Goal: Check status

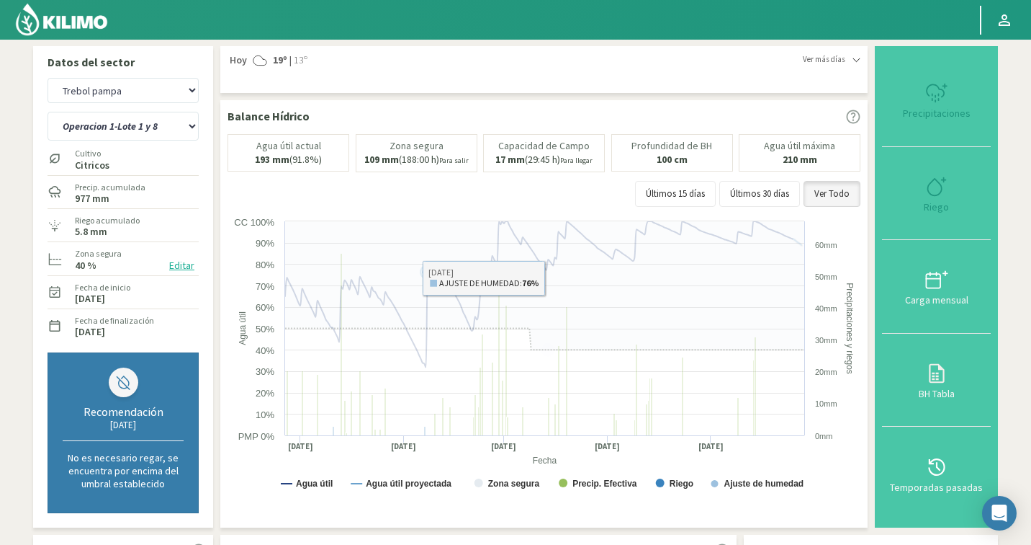
select select "4167: Object"
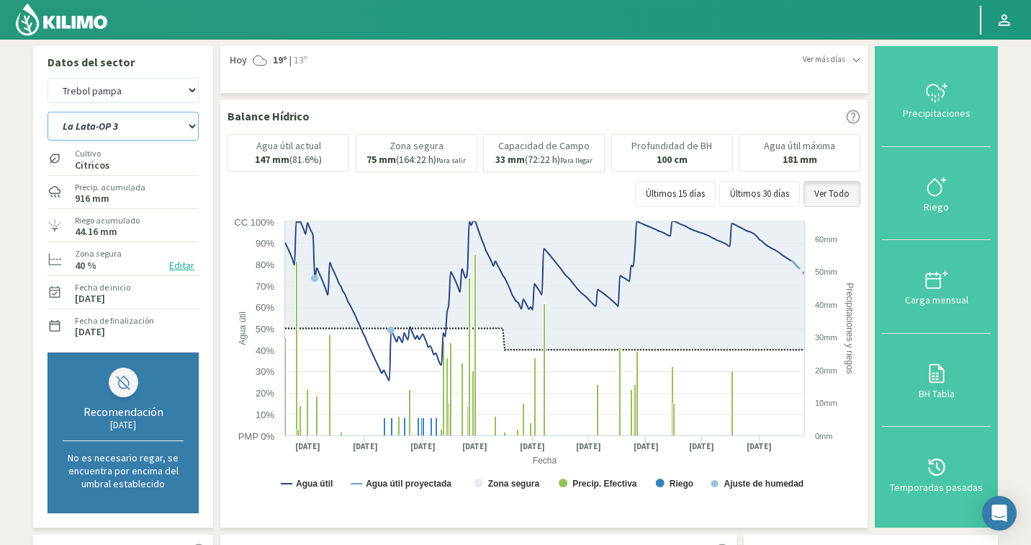
click at [120, 131] on select "La Lata-OP 3 Operación 1 Operación 2" at bounding box center [123, 126] width 151 height 29
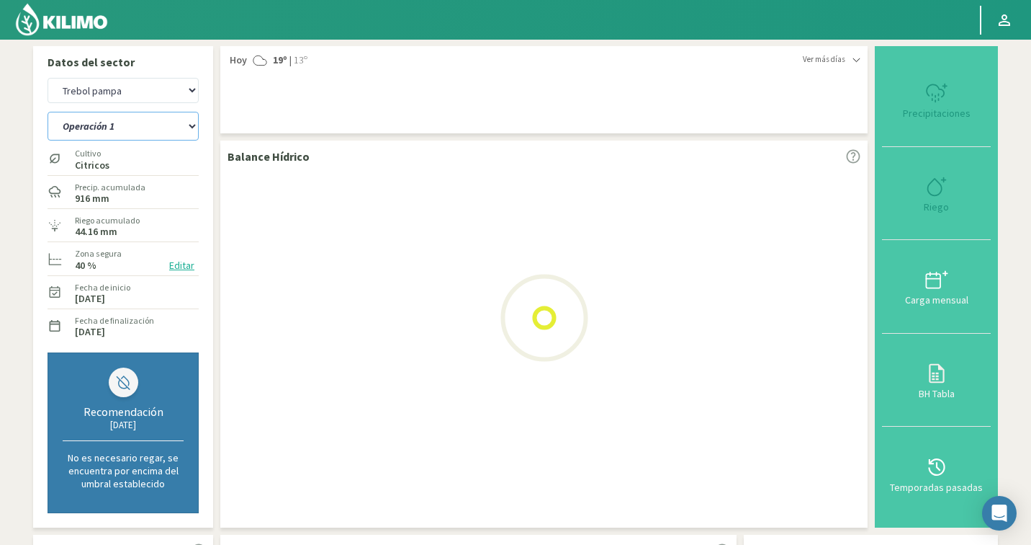
select select "114: Object"
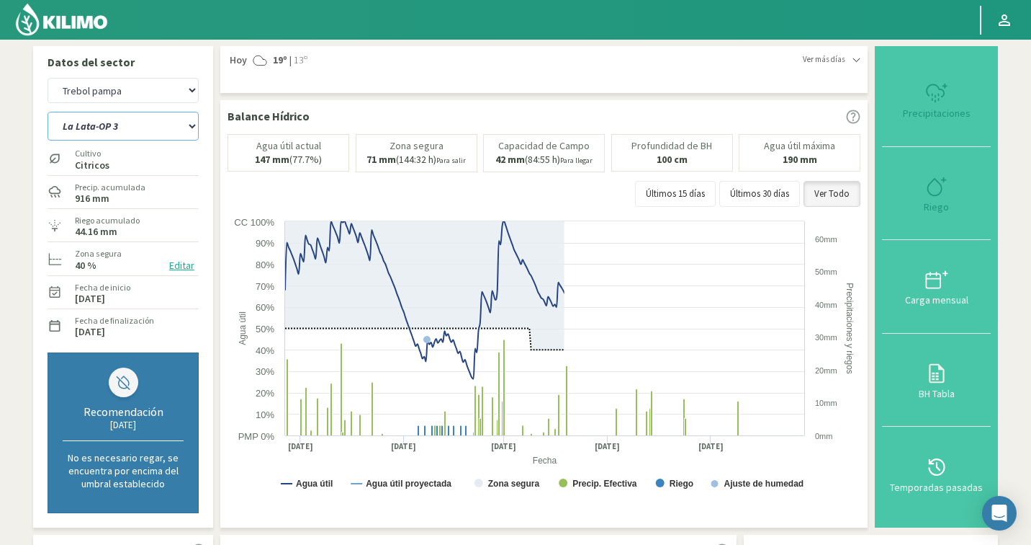
select select "4446: Object"
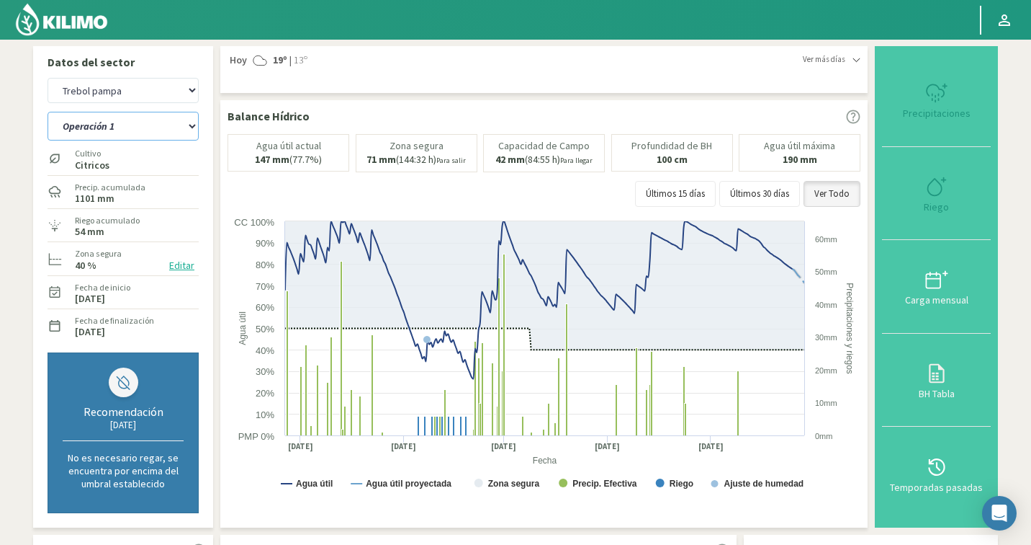
click at [159, 127] on select "La Lata-OP 3 Operación 1 Operación 2" at bounding box center [123, 126] width 151 height 29
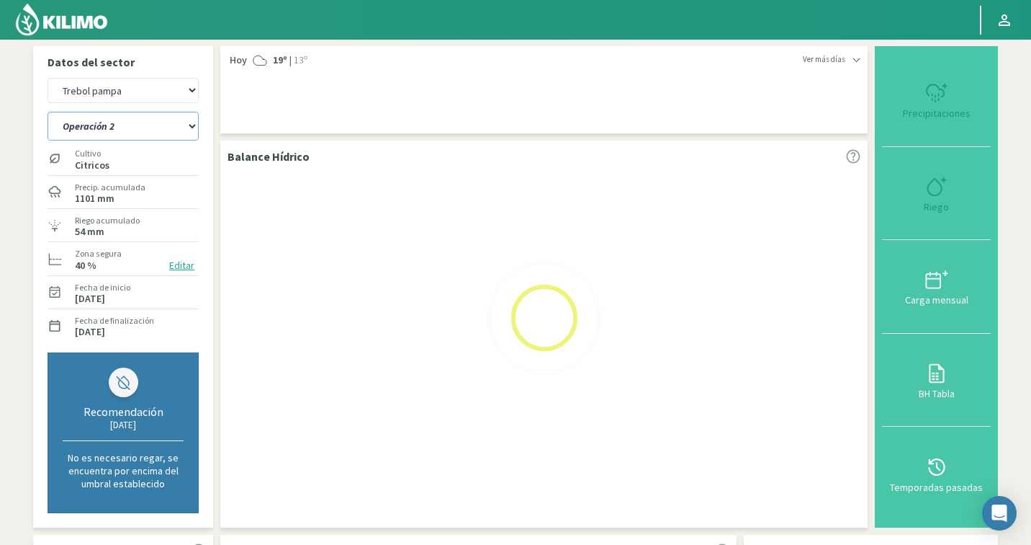
select select "118: Object"
select select "4725: Object"
select select "122: Object"
